Goal: Participate in discussion: Engage in conversation with other users on a specific topic

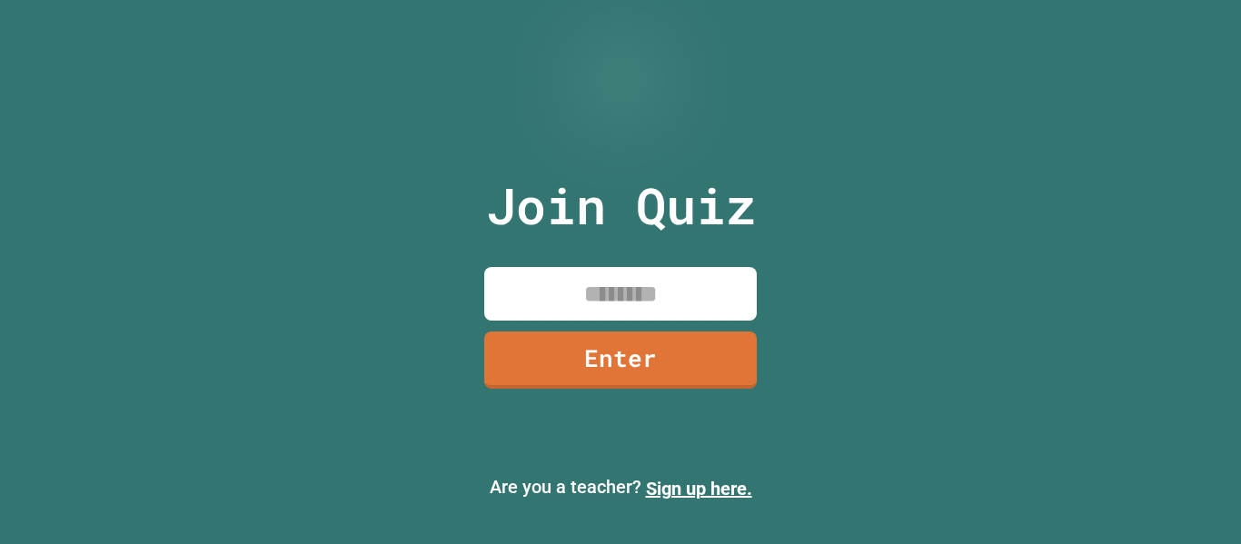
click at [561, 274] on input at bounding box center [620, 294] width 273 height 54
type input "********"
click at [632, 387] on link "Enter" at bounding box center [620, 359] width 271 height 57
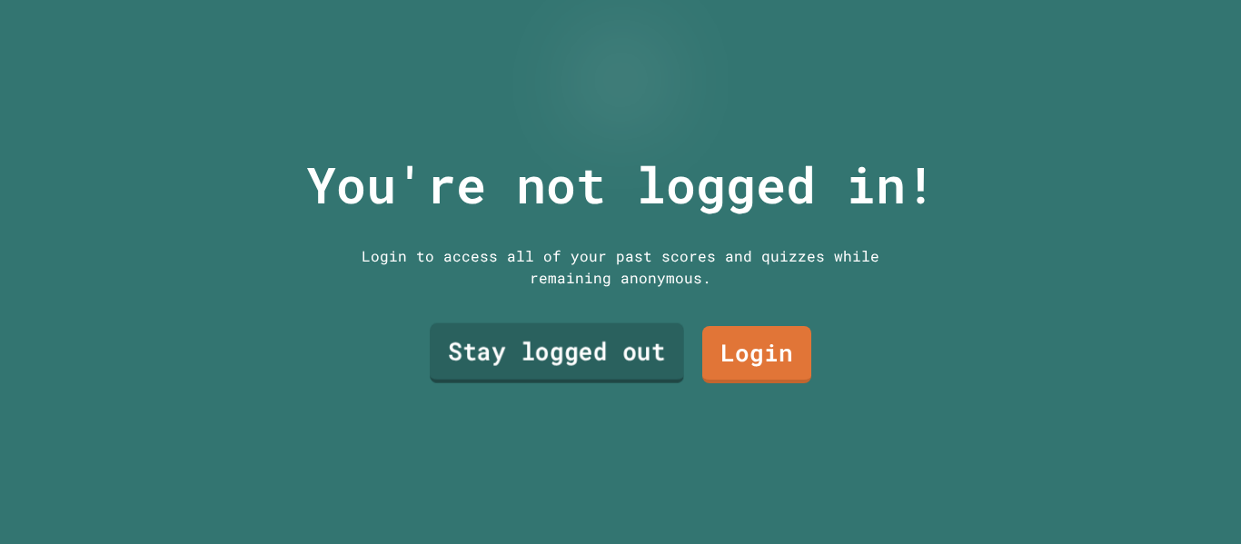
click at [594, 342] on link "Stay logged out" at bounding box center [557, 353] width 254 height 60
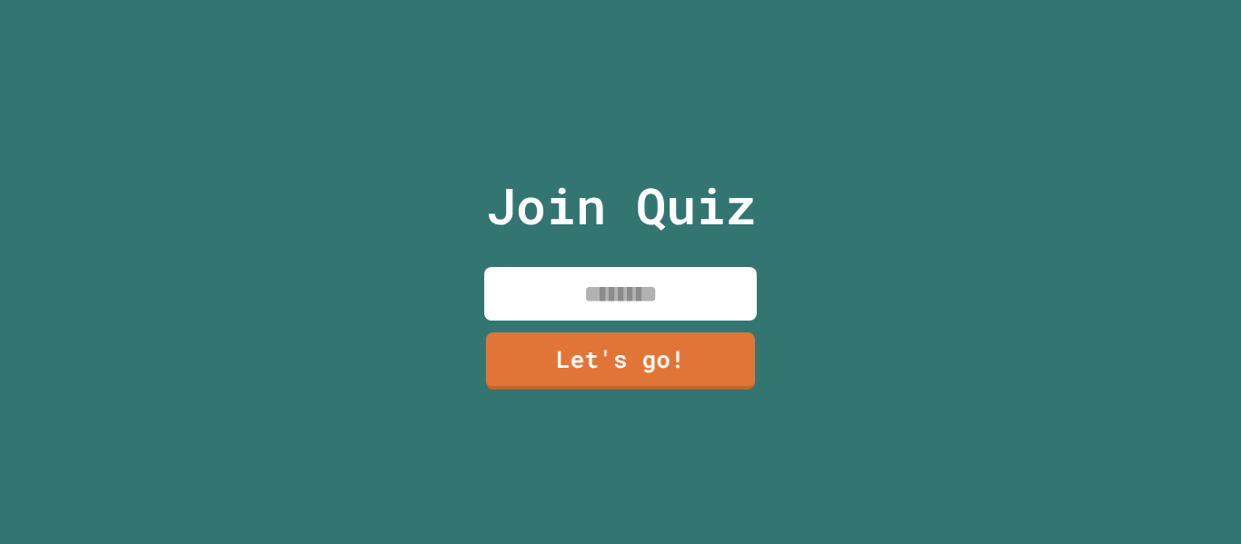
click at [616, 304] on input at bounding box center [620, 294] width 273 height 54
type input "**********"
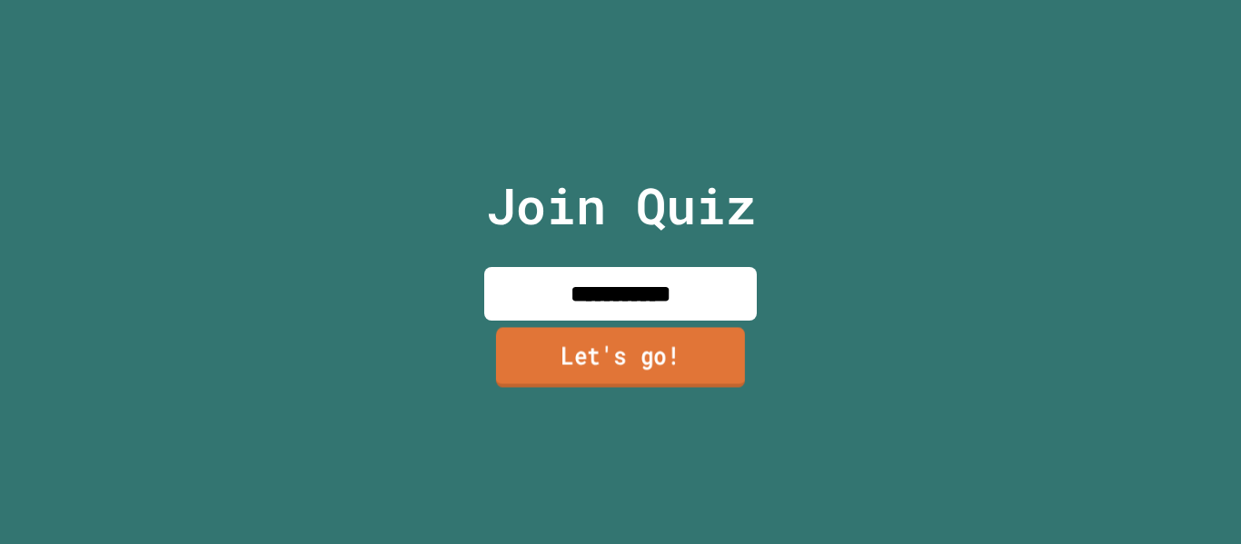
click at [615, 358] on link "Let's go!" at bounding box center [620, 357] width 249 height 60
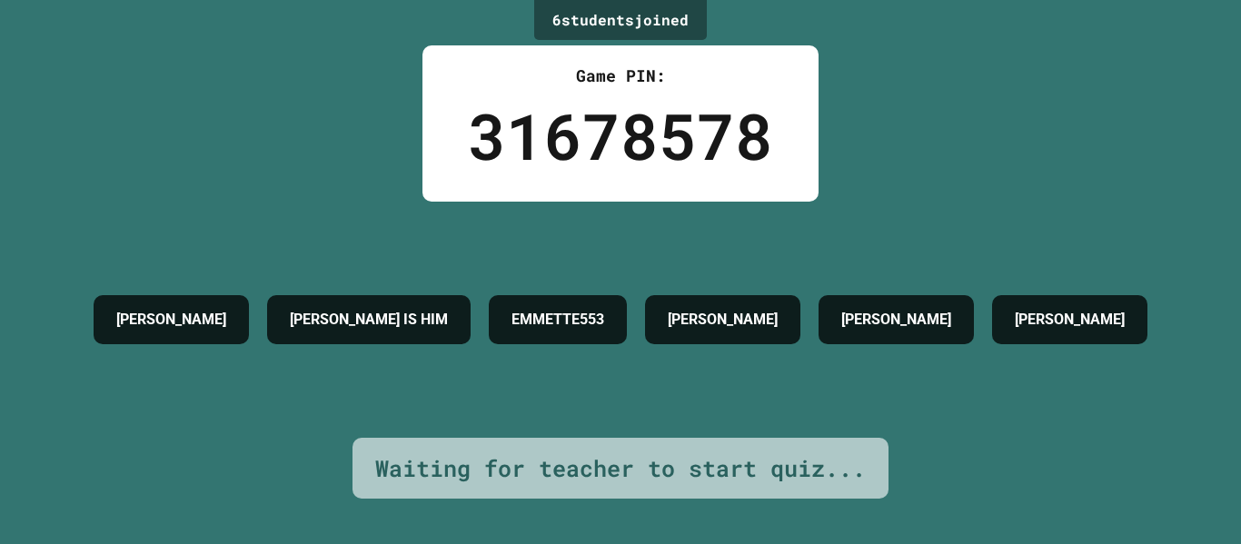
click at [1157, 432] on div "[PERSON_NAME] [PERSON_NAME] IS HIM EMMETTE553 [PERSON_NAME] STEPH [PERSON_NAME]" at bounding box center [620, 320] width 1072 height 236
click at [263, 517] on div "6 student s joined Game PIN: 31678578 [PERSON_NAME] [PERSON_NAME] IS HIM EMMETT…" at bounding box center [620, 272] width 1241 height 544
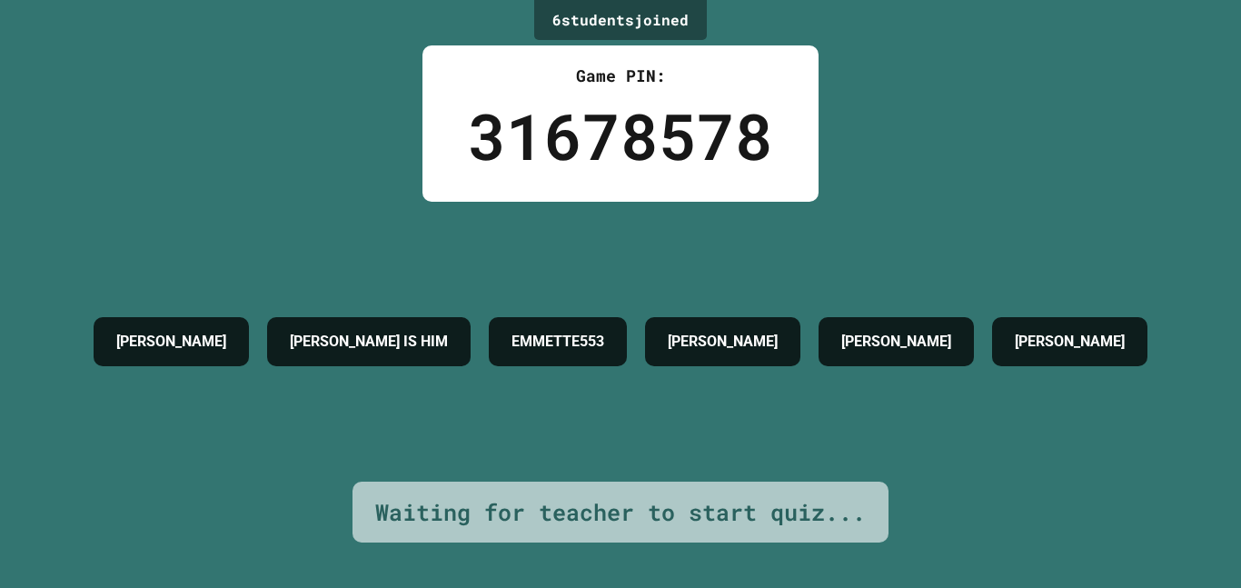
click at [638, 500] on div "Waiting for teacher to start quiz..." at bounding box center [620, 512] width 491 height 35
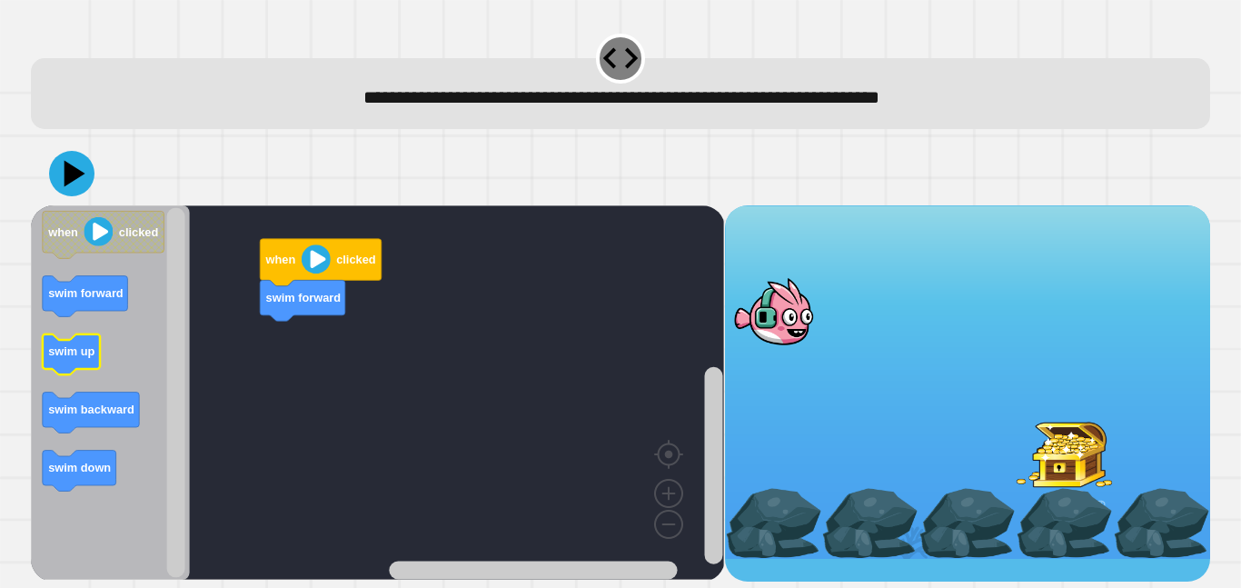
click at [67, 363] on icon "Blockly Workspace" at bounding box center [71, 354] width 57 height 41
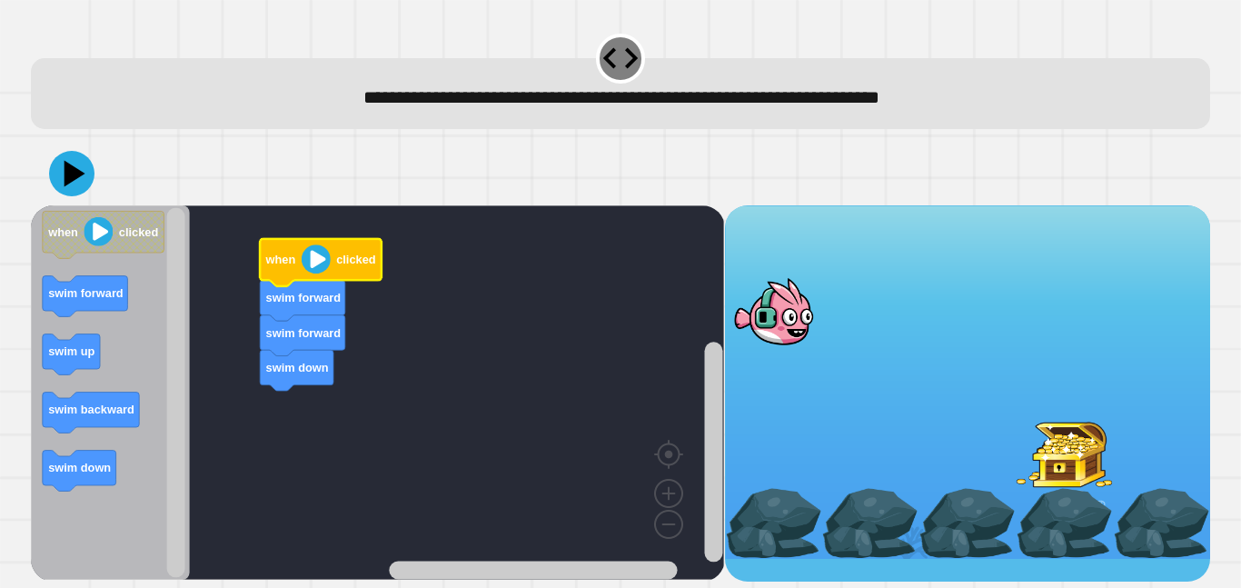
click at [320, 263] on image "Blockly Workspace" at bounding box center [316, 258] width 29 height 29
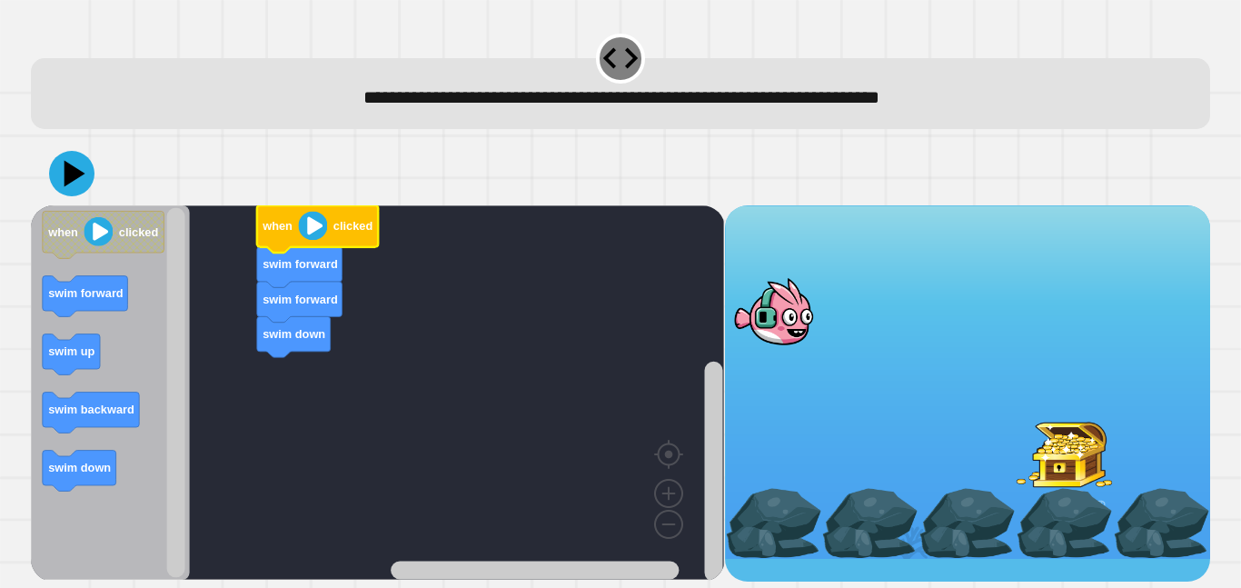
click at [797, 336] on div at bounding box center [773, 311] width 97 height 71
click at [77, 183] on icon at bounding box center [72, 173] width 55 height 55
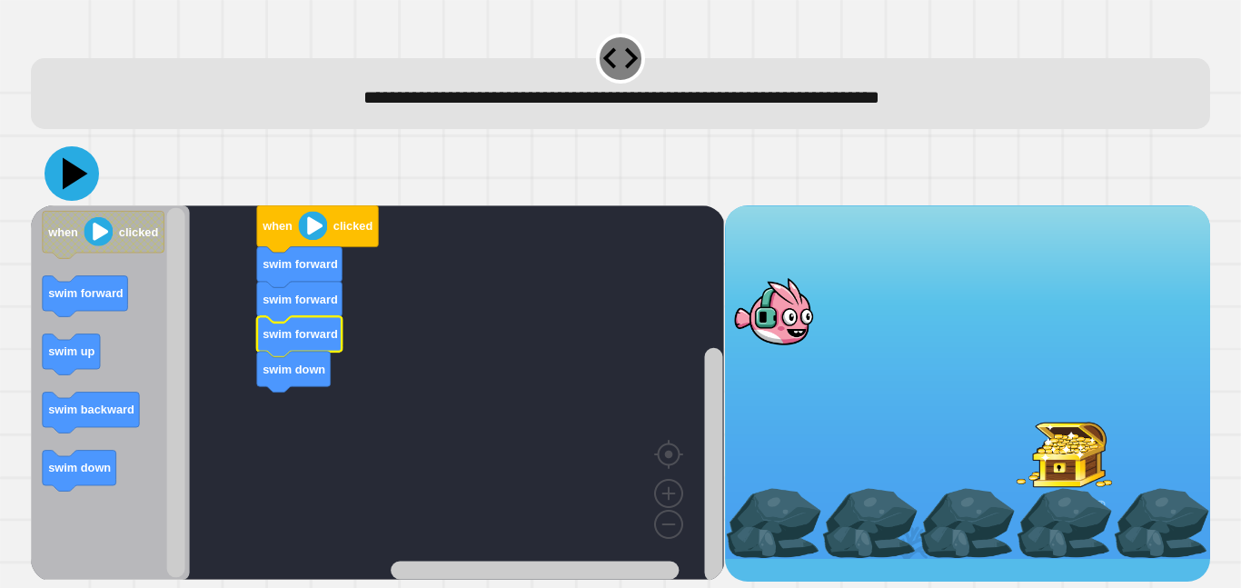
click at [54, 183] on icon at bounding box center [72, 173] width 55 height 55
click at [72, 176] on icon at bounding box center [75, 174] width 25 height 32
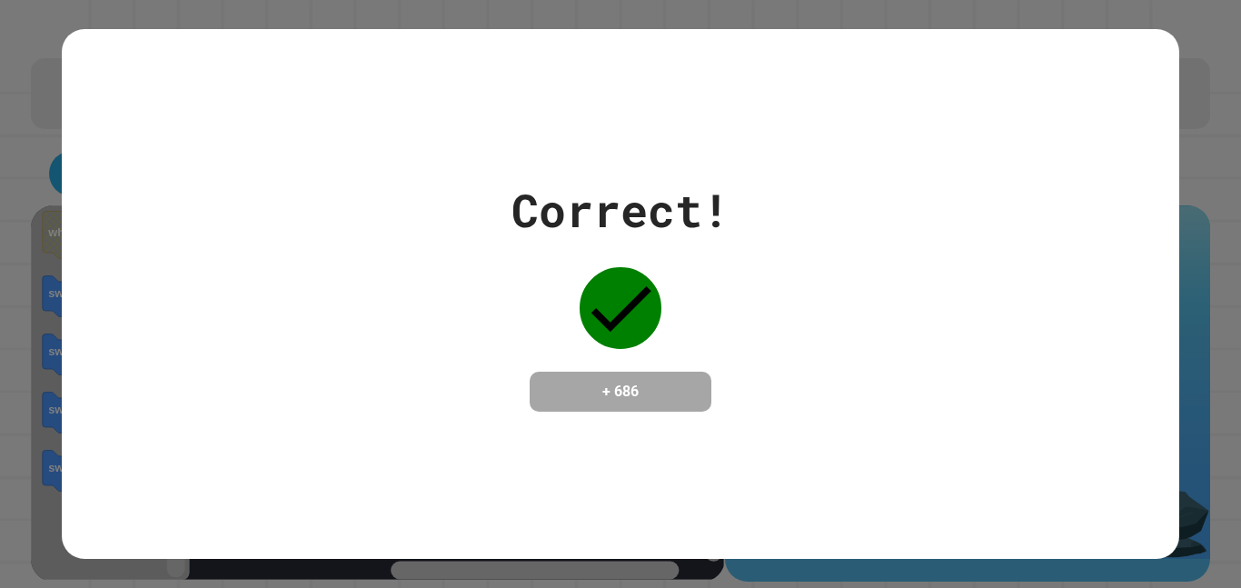
click at [72, 176] on div "Correct! + 686" at bounding box center [620, 293] width 1117 height 235
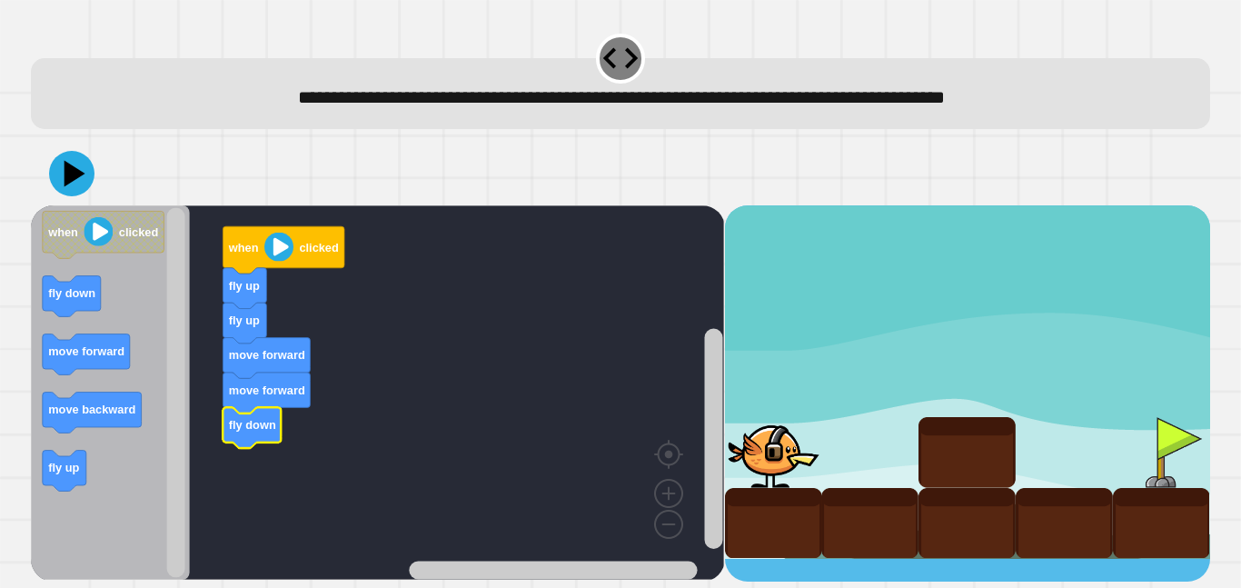
click at [68, 199] on div at bounding box center [620, 174] width 1179 height 64
click at [71, 192] on icon at bounding box center [71, 173] width 49 height 49
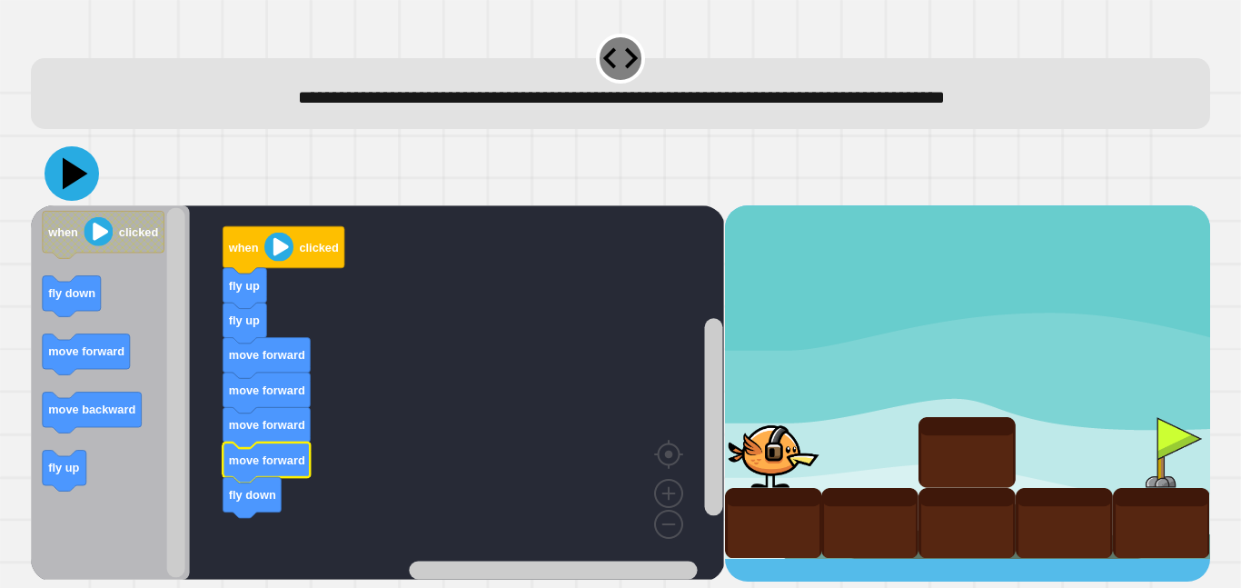
click at [65, 180] on icon at bounding box center [75, 174] width 25 height 32
click at [83, 165] on icon at bounding box center [72, 173] width 55 height 55
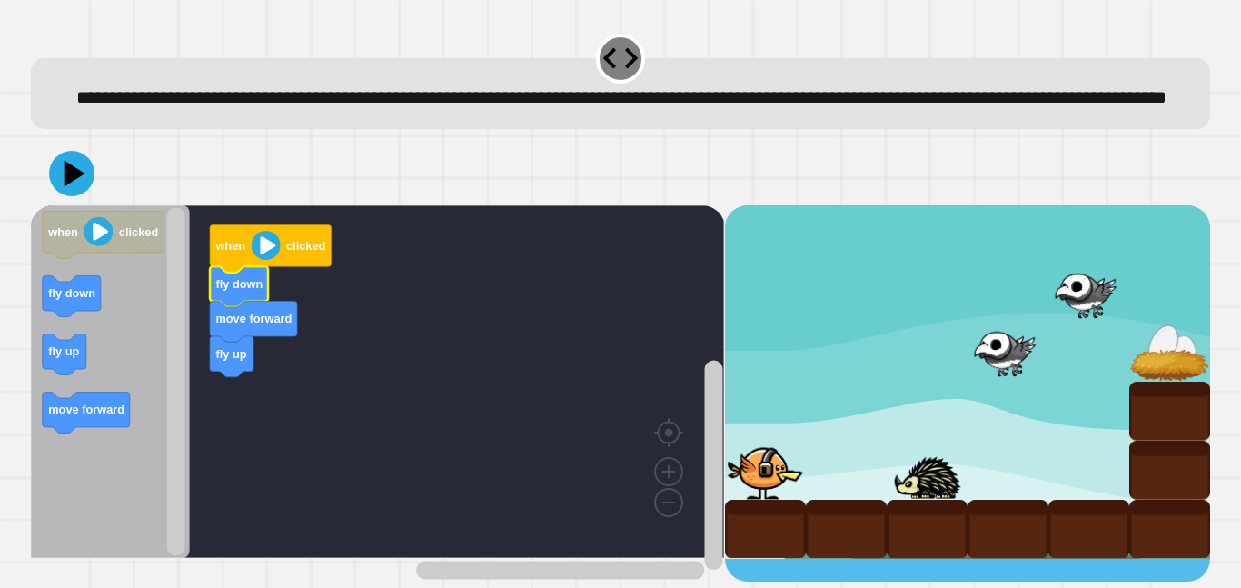
click at [34, 317] on icon "Blockly Workspace" at bounding box center [110, 381] width 159 height 353
click at [66, 300] on text "fly down" at bounding box center [71, 293] width 47 height 14
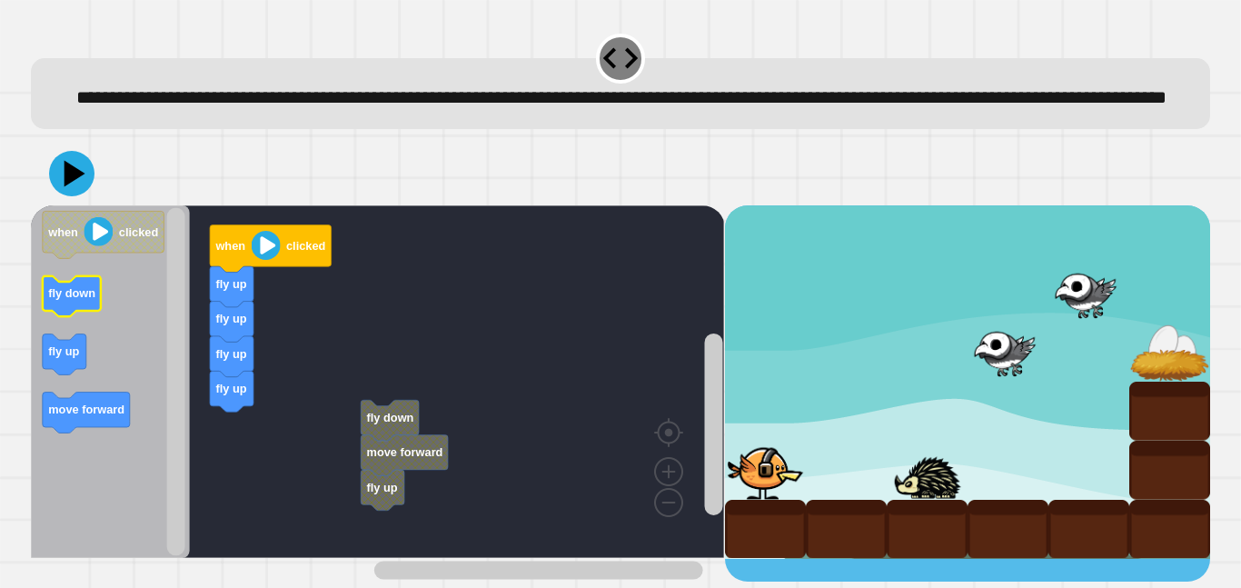
click at [65, 311] on rect "Blockly Workspace" at bounding box center [72, 296] width 58 height 41
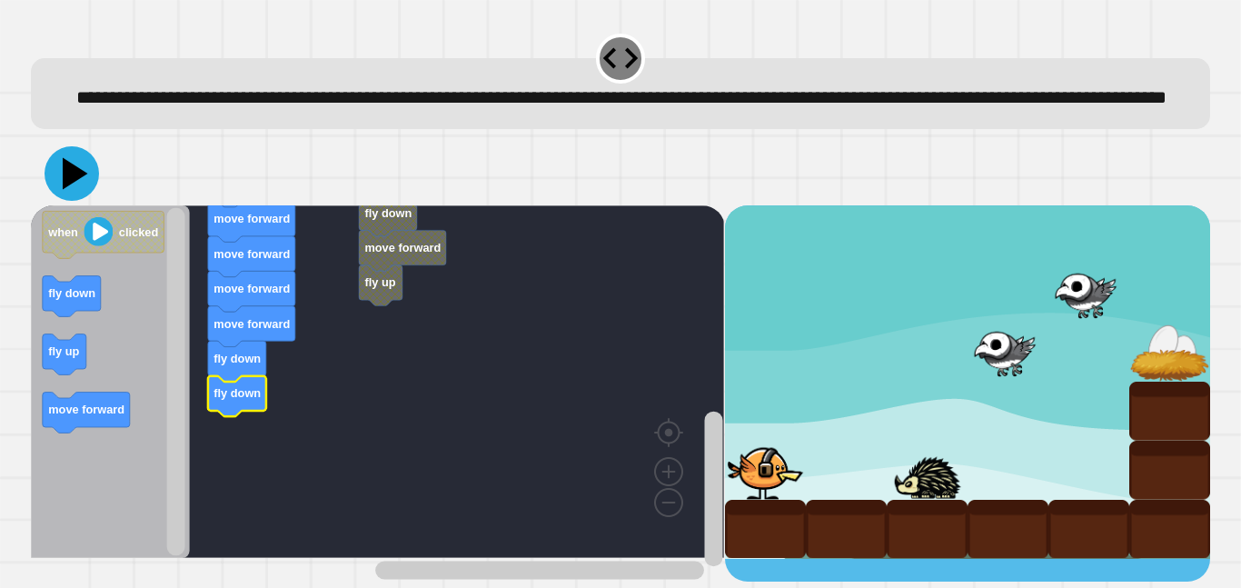
click at [57, 201] on icon at bounding box center [72, 173] width 55 height 55
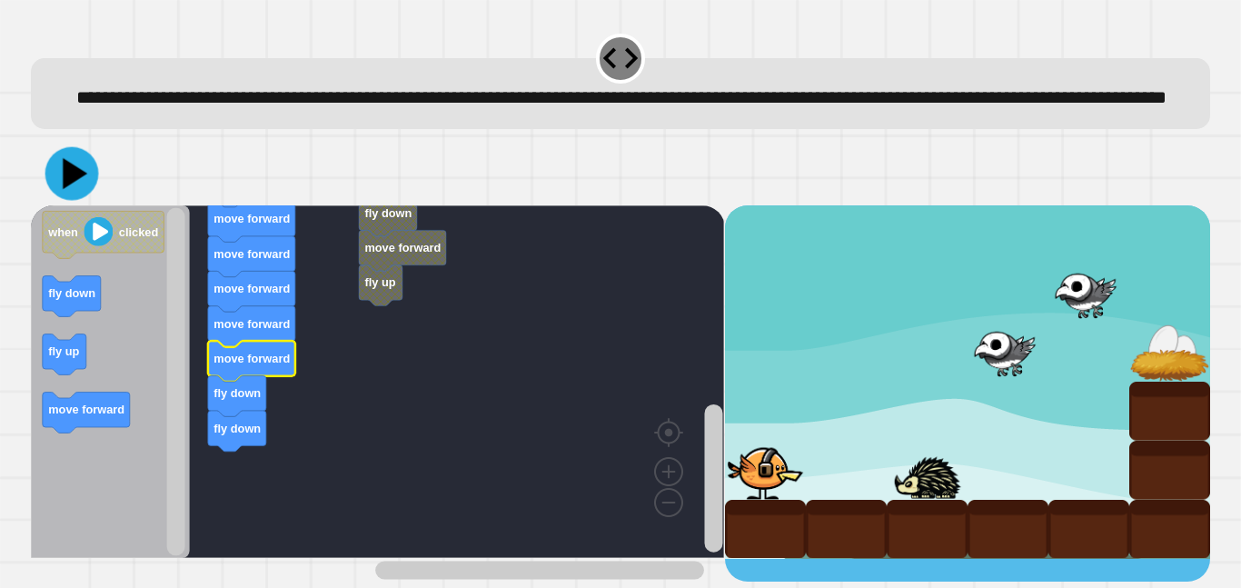
click at [78, 186] on icon at bounding box center [72, 174] width 54 height 54
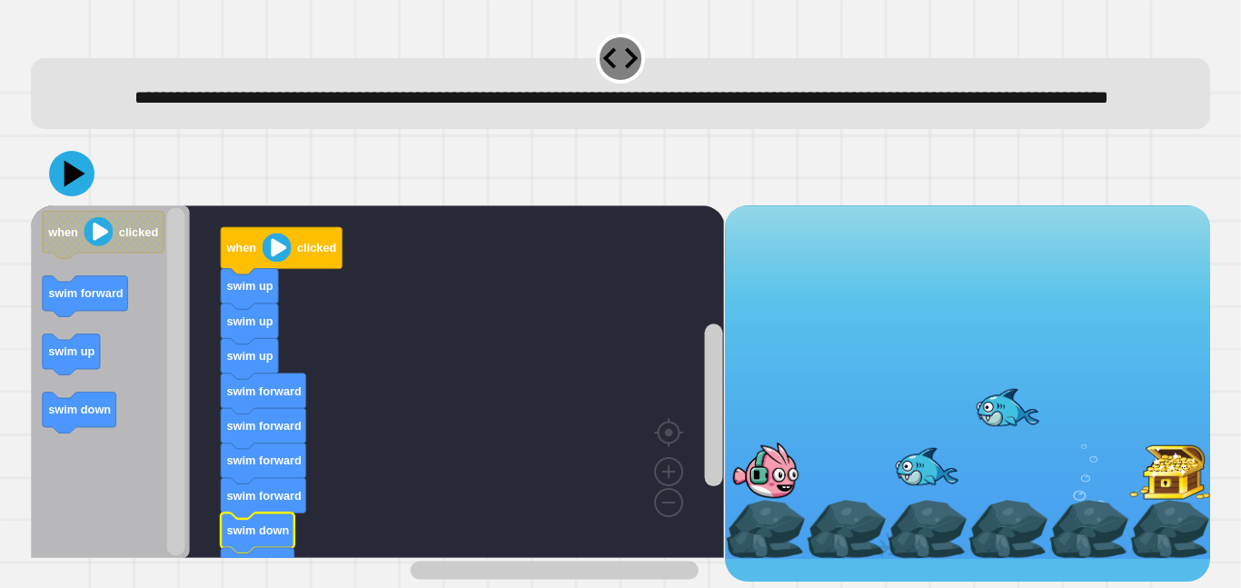
click at [292, 274] on icon "Blockly Workspace" at bounding box center [282, 250] width 122 height 47
click at [64, 196] on icon at bounding box center [71, 173] width 45 height 45
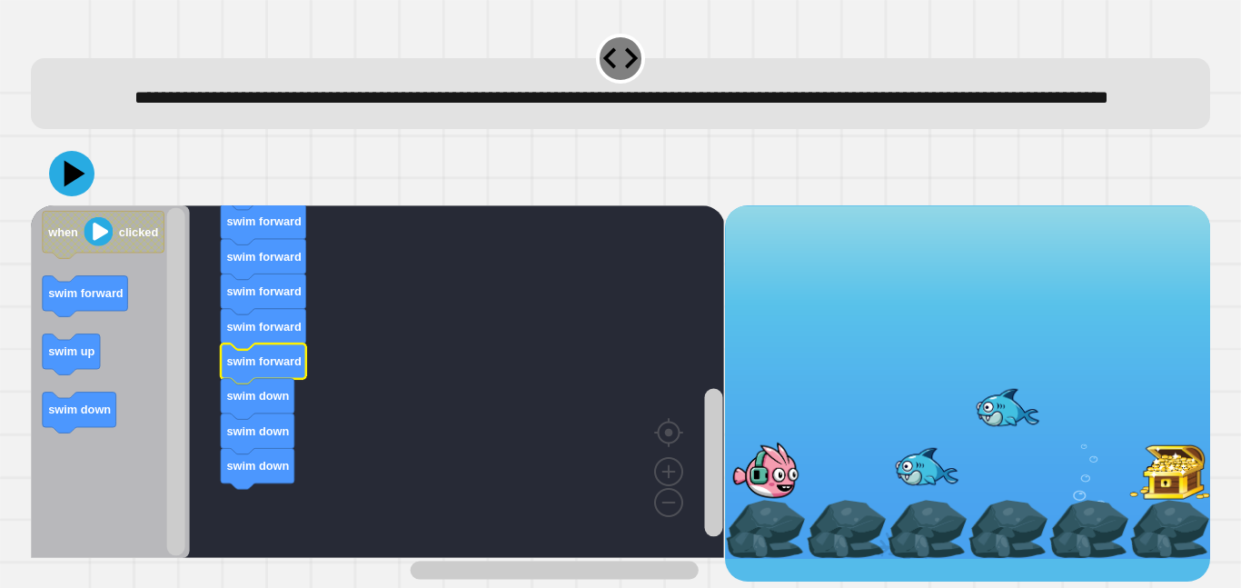
click at [93, 246] on image "Blockly Workspace" at bounding box center [98, 231] width 29 height 29
click at [78, 196] on icon at bounding box center [71, 173] width 45 height 45
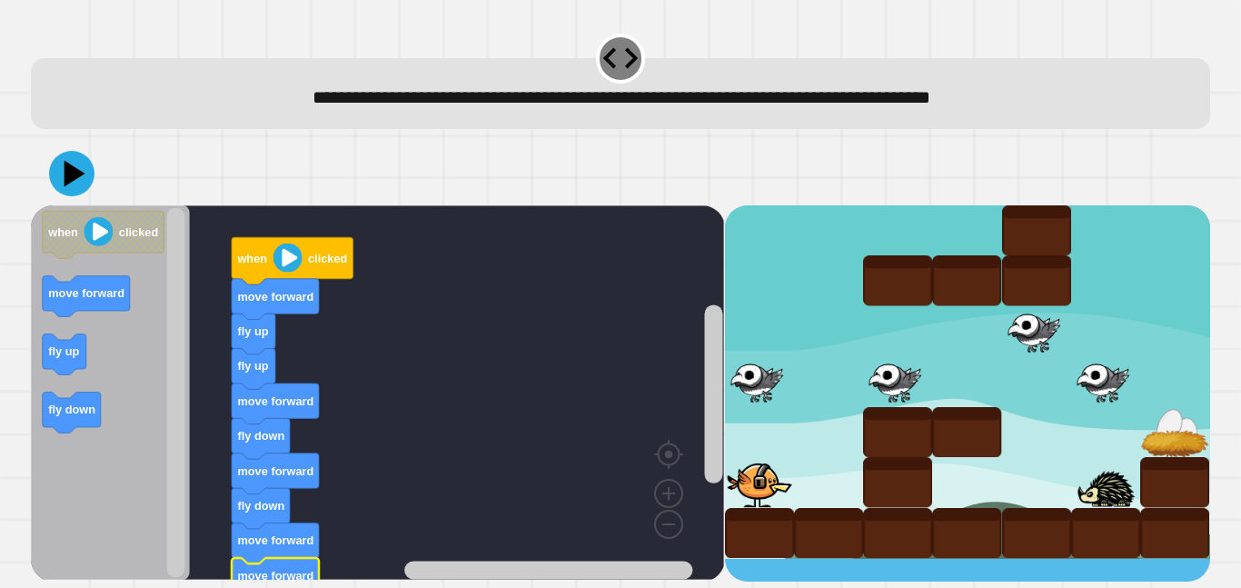
click at [67, 172] on icon at bounding box center [75, 173] width 21 height 26
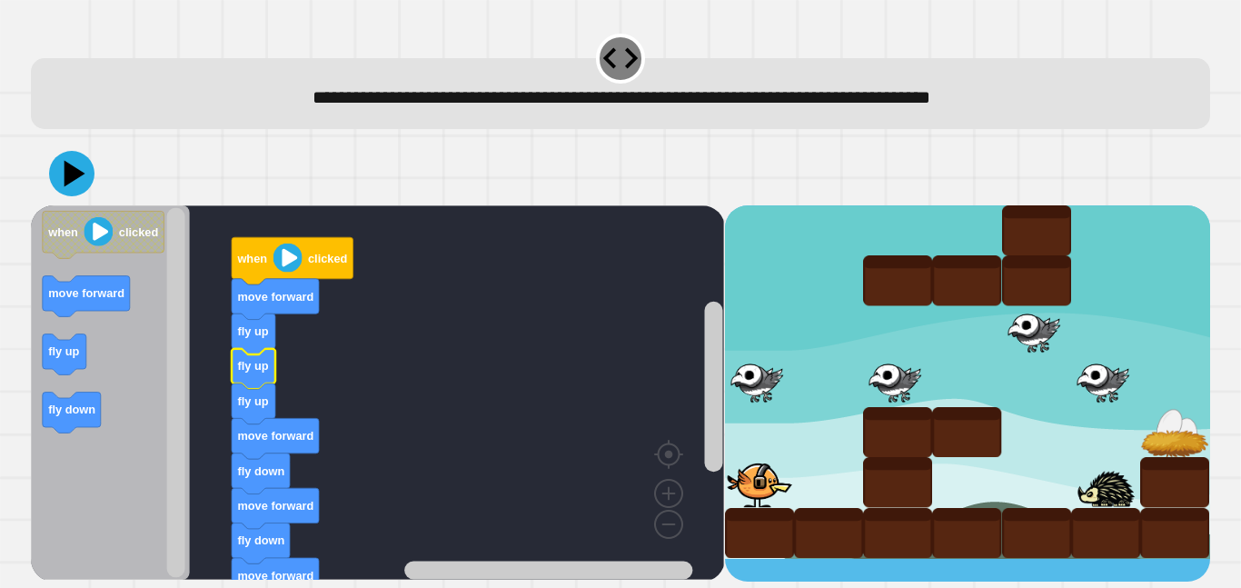
click at [68, 183] on icon at bounding box center [75, 173] width 21 height 26
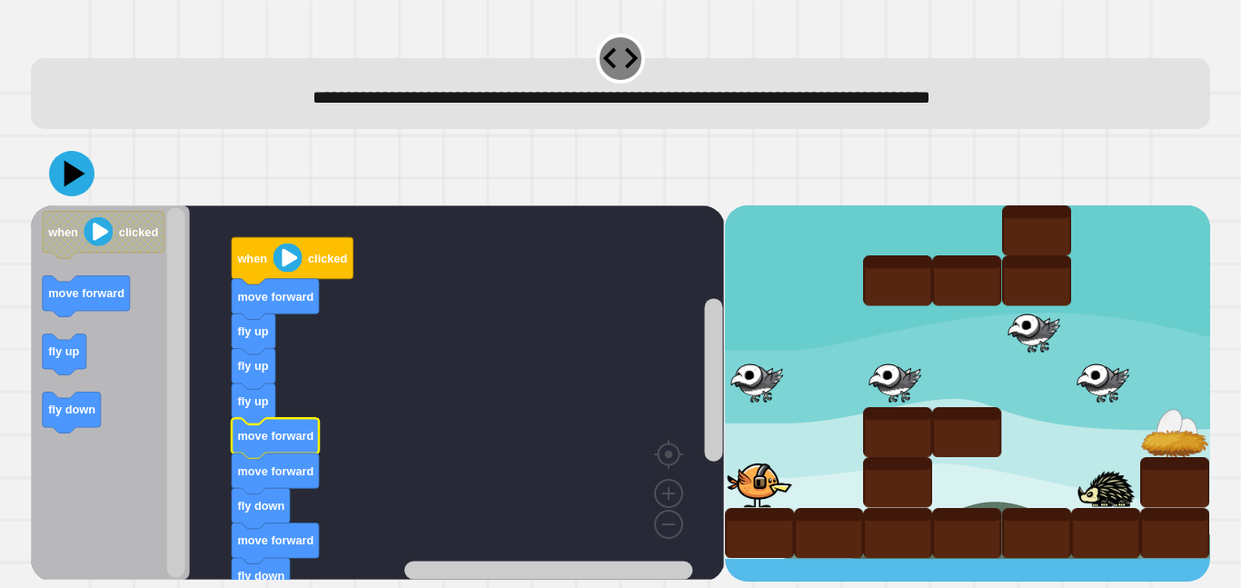
click at [73, 177] on icon at bounding box center [75, 173] width 21 height 26
